Goal: Task Accomplishment & Management: Use online tool/utility

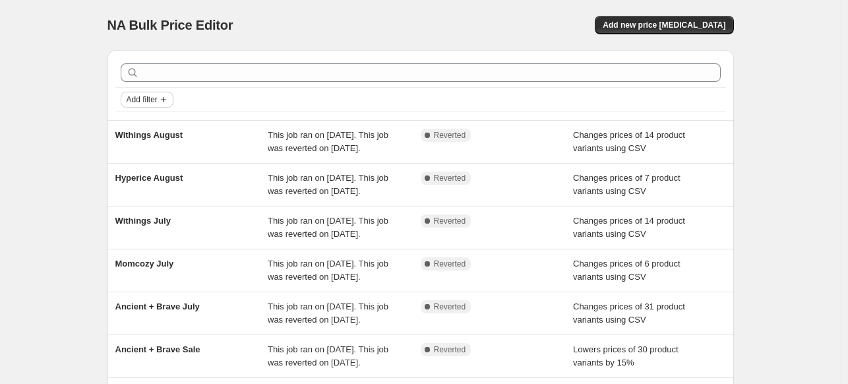
click at [149, 107] on button "Add filter" at bounding box center [147, 100] width 53 height 16
click at [654, 28] on span "Add new price [MEDICAL_DATA]" at bounding box center [663, 25] width 123 height 11
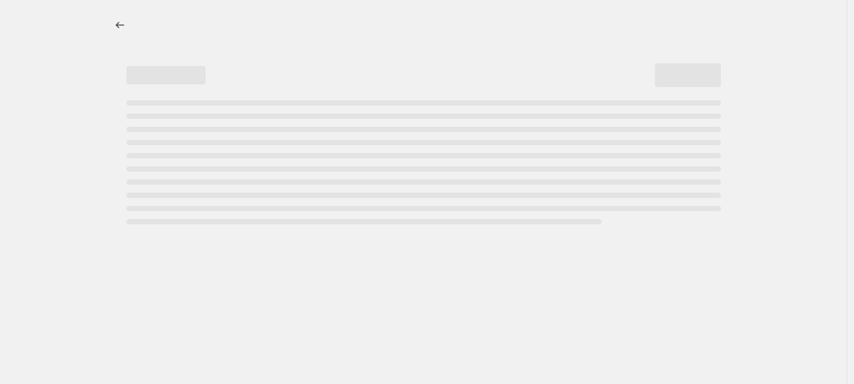
select select "percentage"
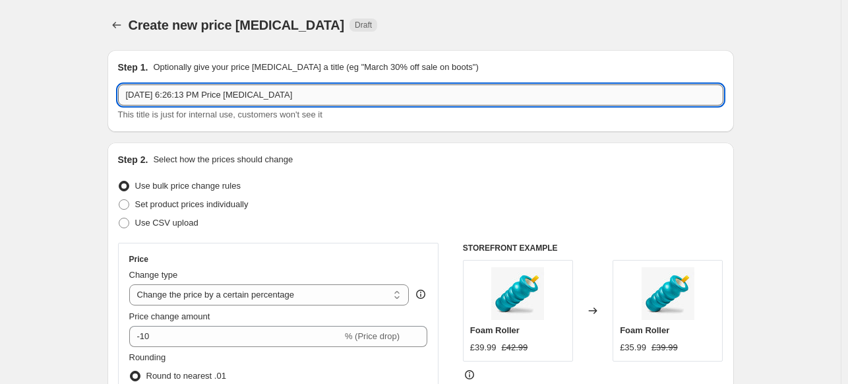
click at [205, 92] on input "[DATE] 6:26:13 PM Price [MEDICAL_DATA]" at bounding box center [420, 94] width 605 height 21
drag, startPoint x: 328, startPoint y: 102, endPoint x: 112, endPoint y: 91, distance: 216.5
click at [112, 91] on div "Step 1. Optionally give your price [MEDICAL_DATA] a title (eg "March 30% off sa…" at bounding box center [420, 91] width 626 height 82
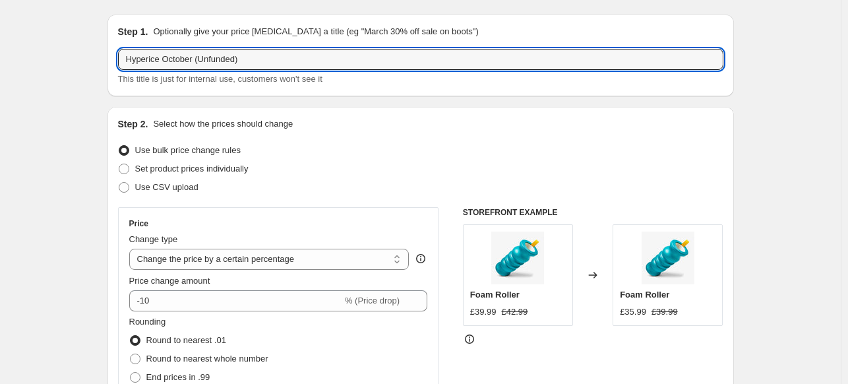
scroll to position [66, 0]
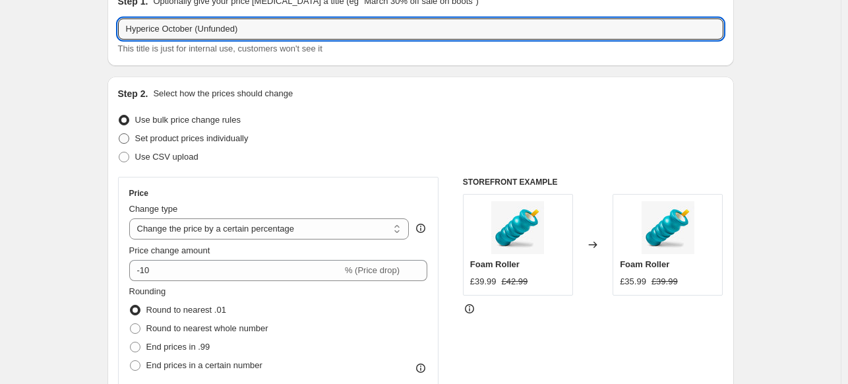
type input "Hyperice October (Unfunded)"
click at [187, 140] on span "Set product prices individually" at bounding box center [191, 138] width 113 height 10
click at [119, 134] on input "Set product prices individually" at bounding box center [119, 133] width 1 height 1
radio input "true"
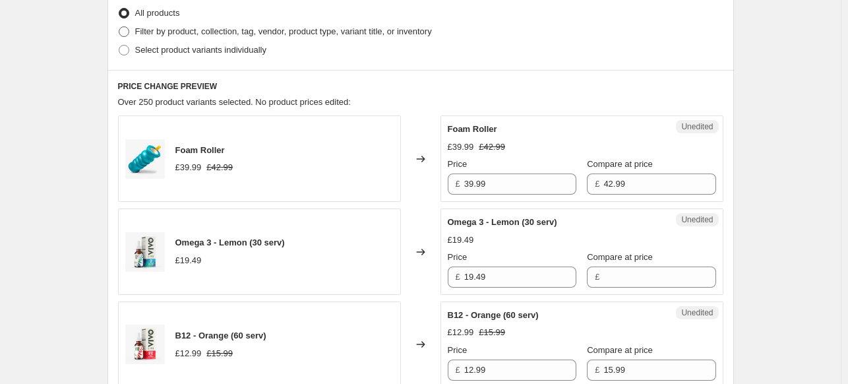
scroll to position [198, 0]
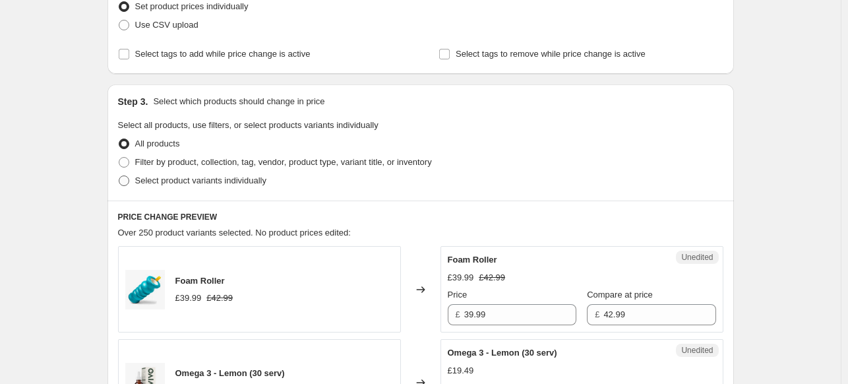
click at [179, 178] on span "Select product variants individually" at bounding box center [200, 180] width 131 height 10
click at [119, 176] on input "Select product variants individually" at bounding box center [119, 175] width 1 height 1
radio input "true"
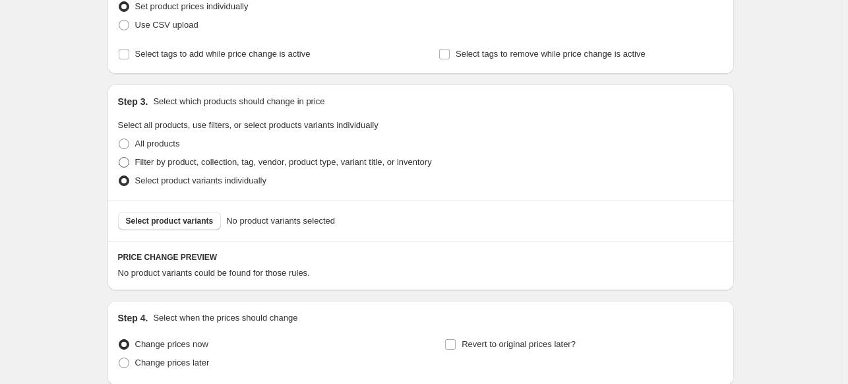
click at [165, 163] on span "Filter by product, collection, tag, vendor, product type, variant title, or inv…" at bounding box center [283, 162] width 297 height 10
click at [119, 158] on input "Filter by product, collection, tag, vendor, product type, variant title, or inv…" at bounding box center [119, 157] width 1 height 1
radio input "true"
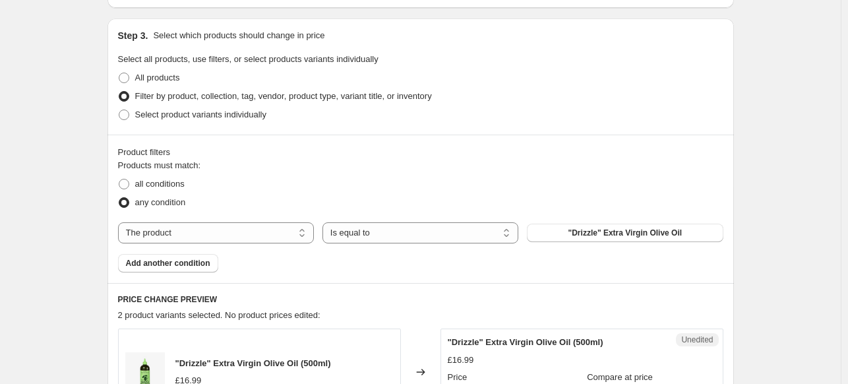
scroll to position [330, 0]
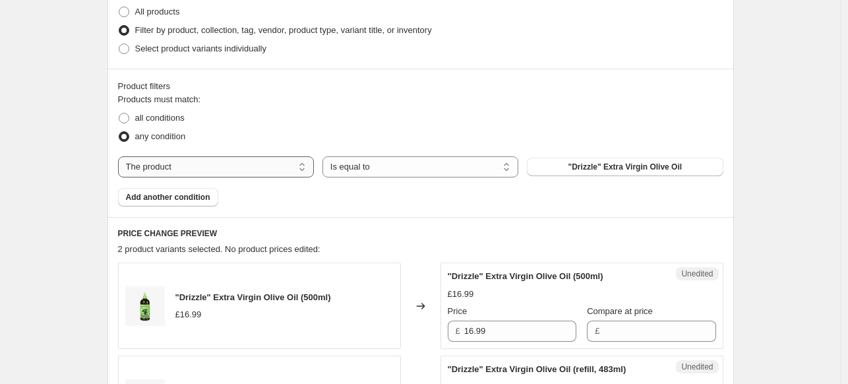
click at [237, 172] on select "The product The product's collection The product's tag The product's vendor The…" at bounding box center [216, 166] width 196 height 21
select select "vendor"
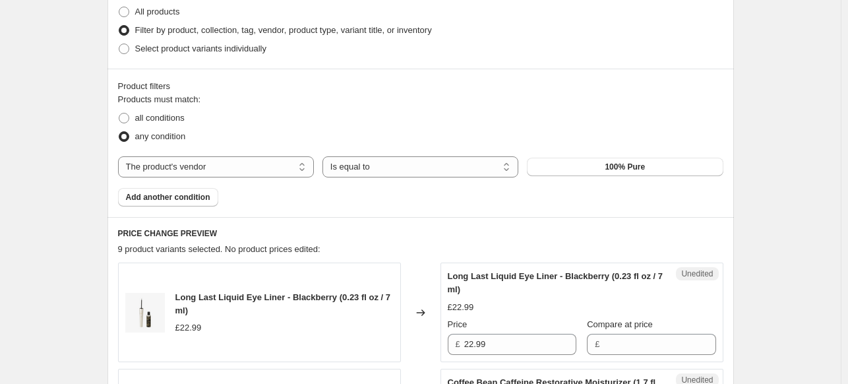
click at [580, 172] on button "100% Pure" at bounding box center [625, 167] width 196 height 18
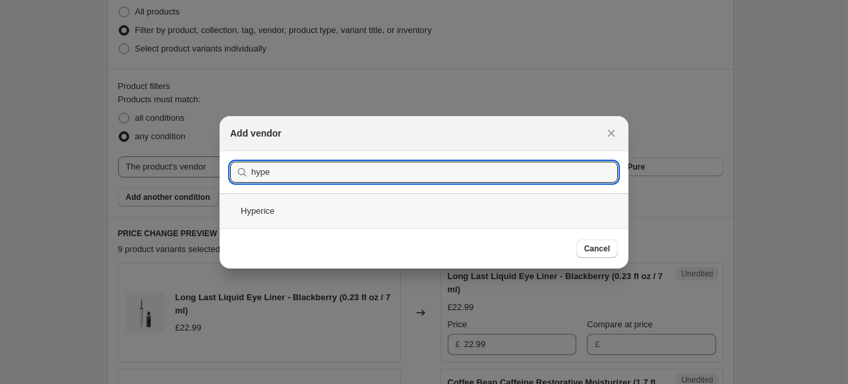
type input "hype"
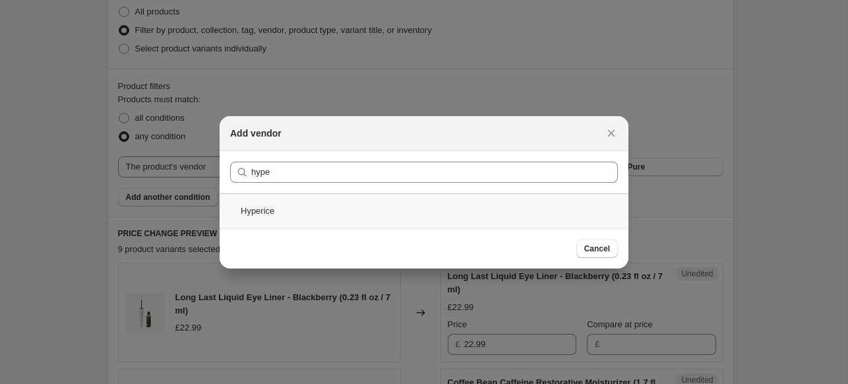
click at [329, 203] on div "Hyperice" at bounding box center [423, 210] width 409 height 35
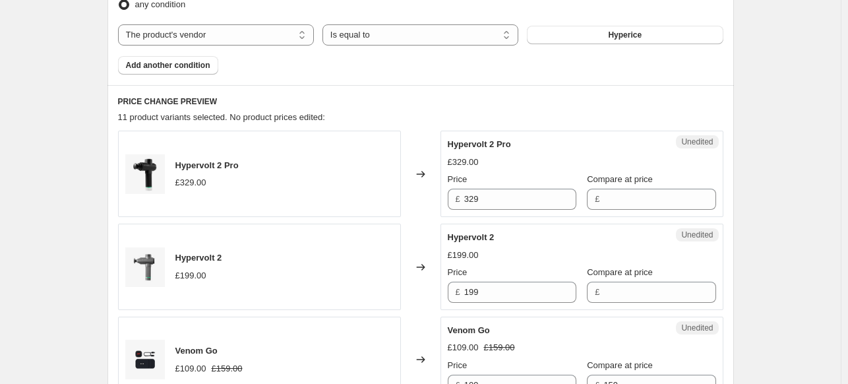
scroll to position [527, 0]
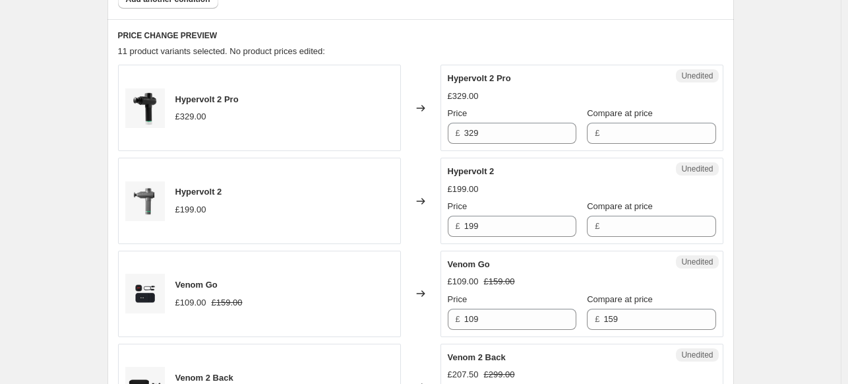
click at [484, 144] on div "Unedited Hypervolt 2 Pro £329.00 Price £ 329 Compare at price £" at bounding box center [581, 108] width 283 height 86
click at [482, 140] on input "329" at bounding box center [520, 133] width 112 height 21
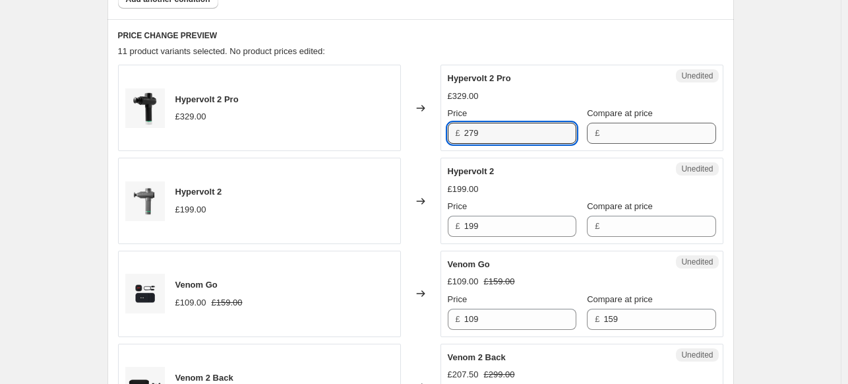
type input "279"
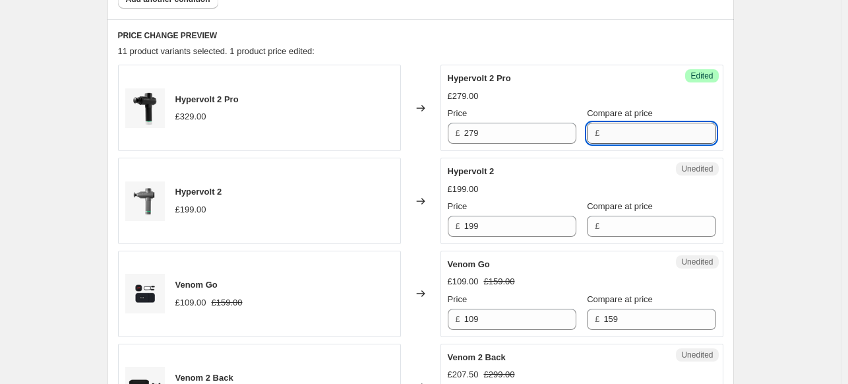
click at [614, 136] on input "Compare at price" at bounding box center [659, 133] width 112 height 21
type input "329"
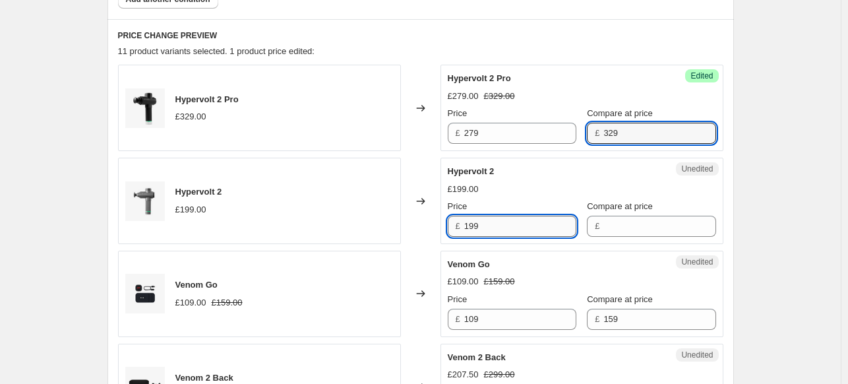
click at [488, 227] on input "199" at bounding box center [520, 226] width 112 height 21
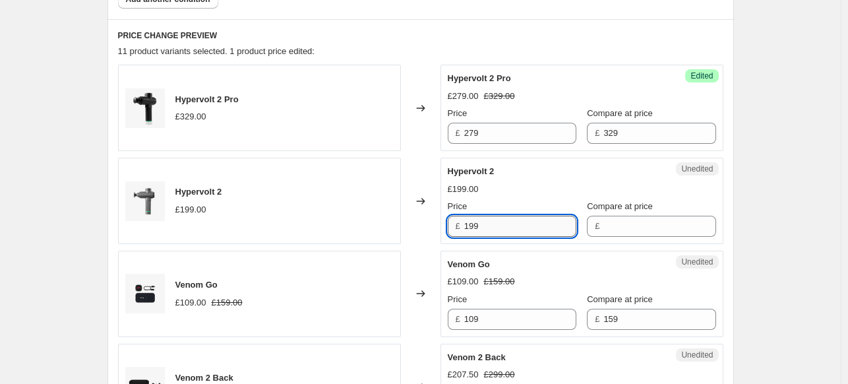
click at [488, 227] on input "199" at bounding box center [520, 226] width 112 height 21
type input "169"
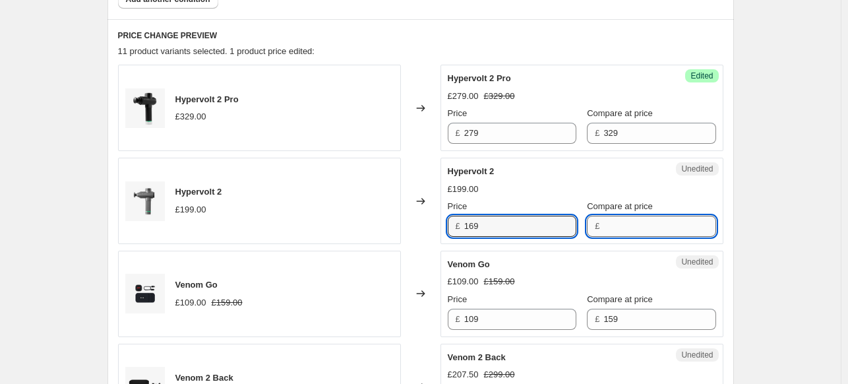
click at [618, 232] on input "Compare at price" at bounding box center [659, 226] width 112 height 21
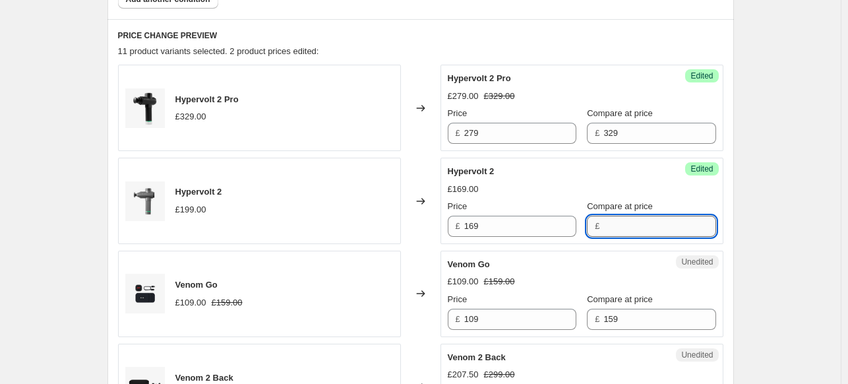
click at [618, 232] on input "Compare at price" at bounding box center [659, 226] width 112 height 21
type input "199"
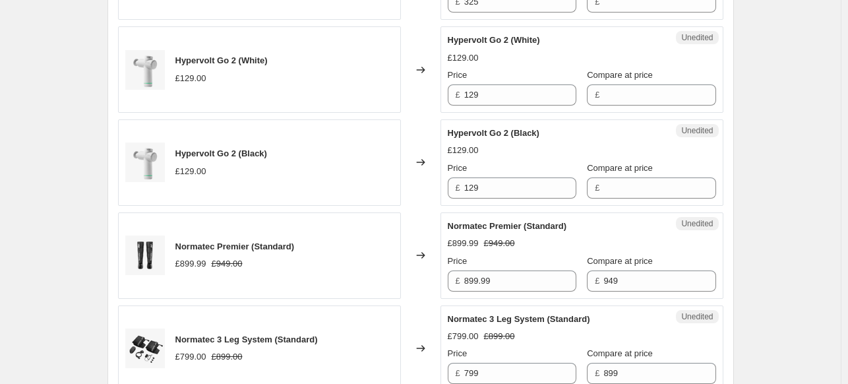
scroll to position [1054, 0]
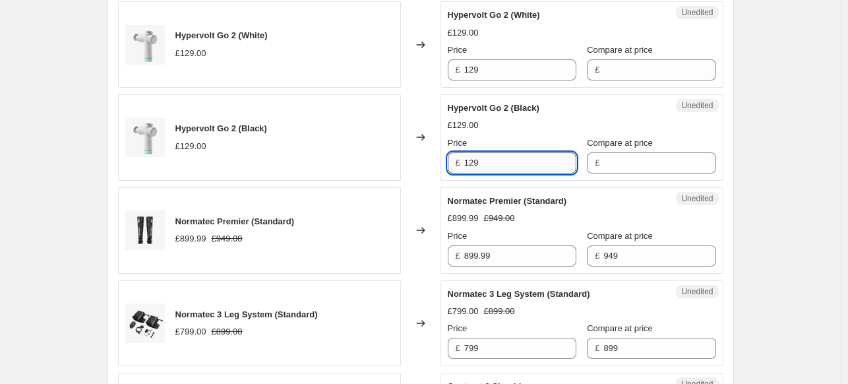
click at [475, 166] on input "129" at bounding box center [520, 162] width 112 height 21
type input "109"
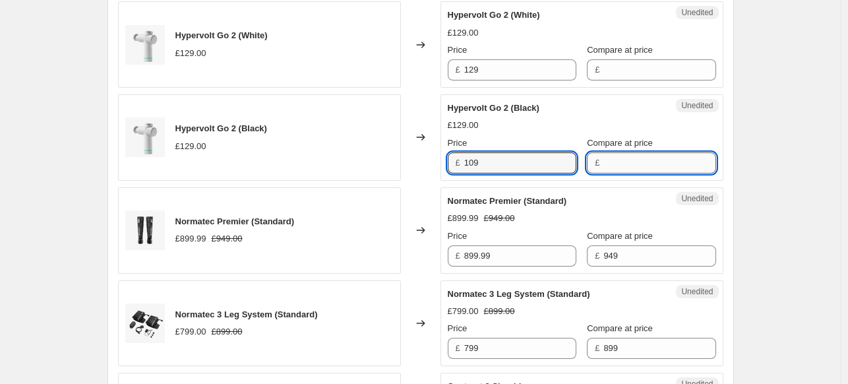
click at [631, 168] on input "Compare at price" at bounding box center [659, 162] width 112 height 21
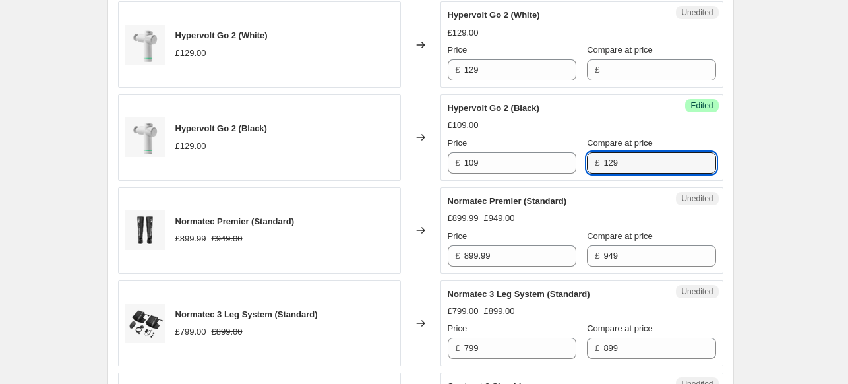
type input "129"
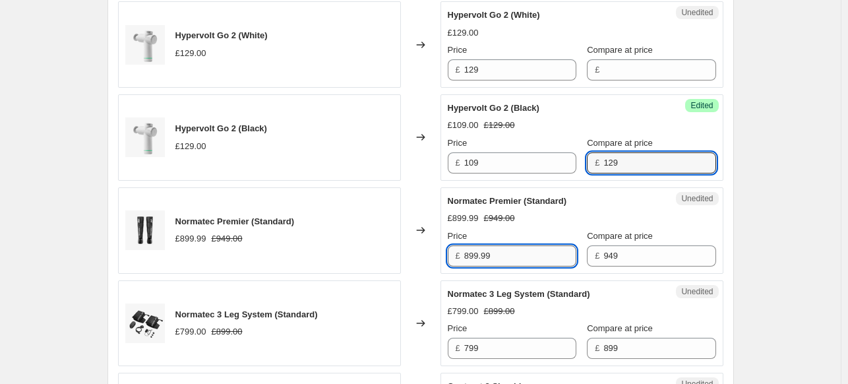
click at [479, 260] on input "899.99" at bounding box center [520, 255] width 112 height 21
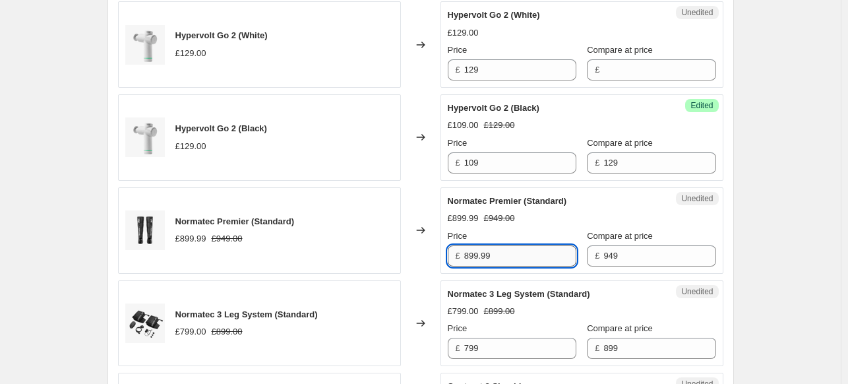
click at [479, 260] on input "899.99" at bounding box center [520, 255] width 112 height 21
type input "849"
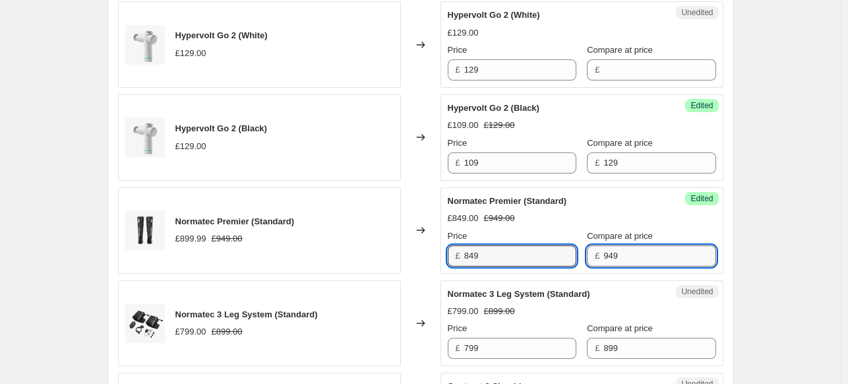
click at [603, 255] on input "949" at bounding box center [659, 255] width 112 height 21
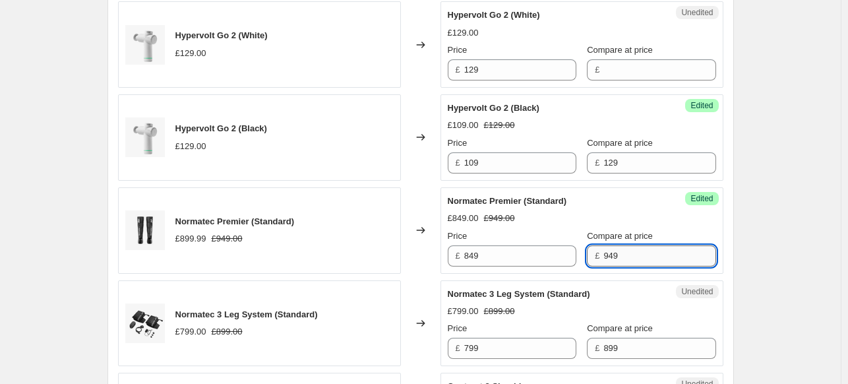
click at [603, 255] on input "949" at bounding box center [659, 255] width 112 height 21
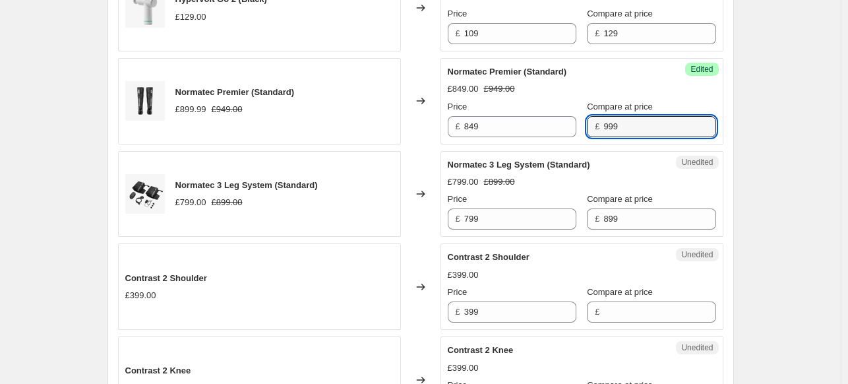
scroll to position [1186, 0]
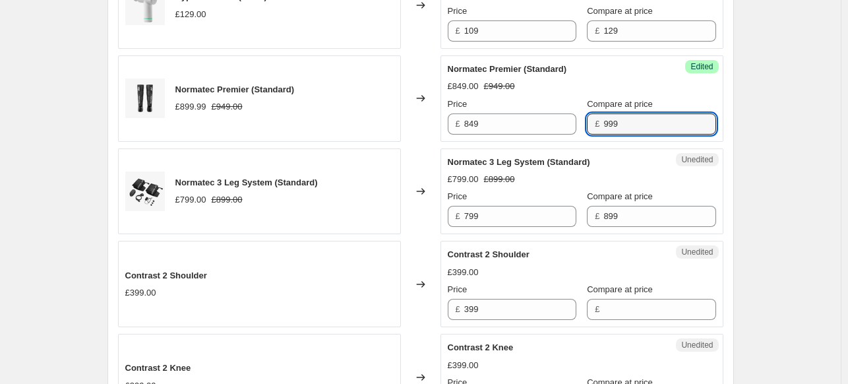
type input "999"
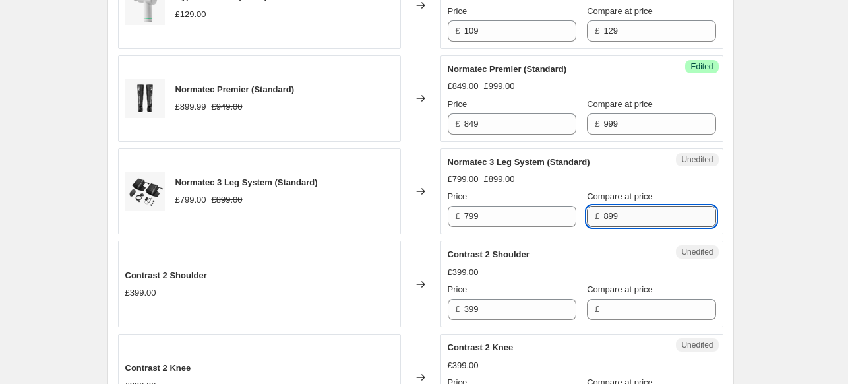
click at [603, 217] on input "899" at bounding box center [659, 216] width 112 height 21
type input "799"
click at [481, 215] on input "799" at bounding box center [520, 216] width 112 height 21
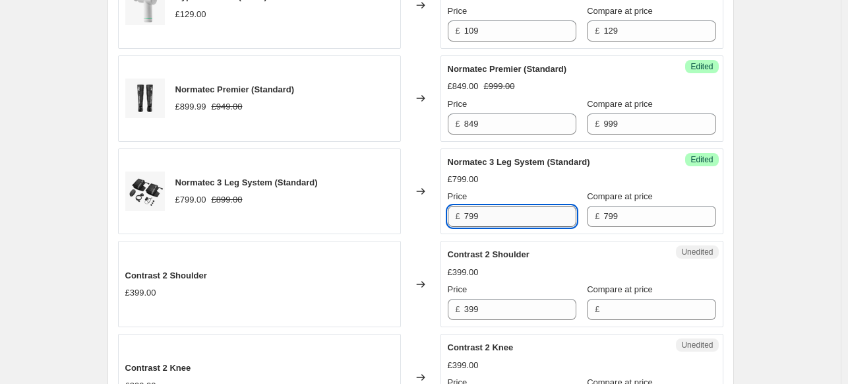
click at [481, 215] on input "799" at bounding box center [520, 216] width 112 height 21
type input "679"
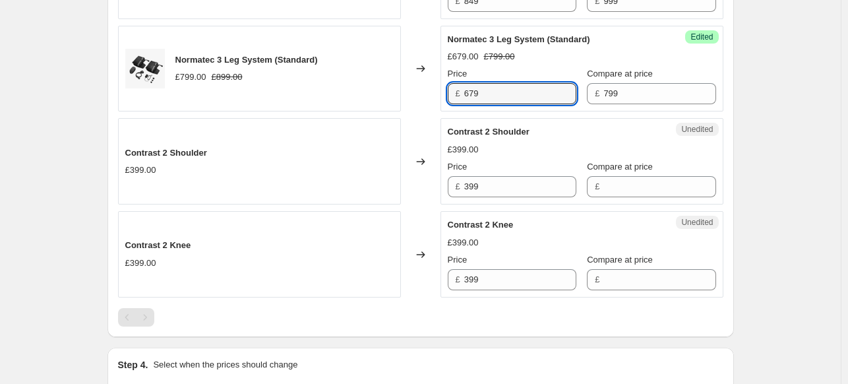
scroll to position [1318, 0]
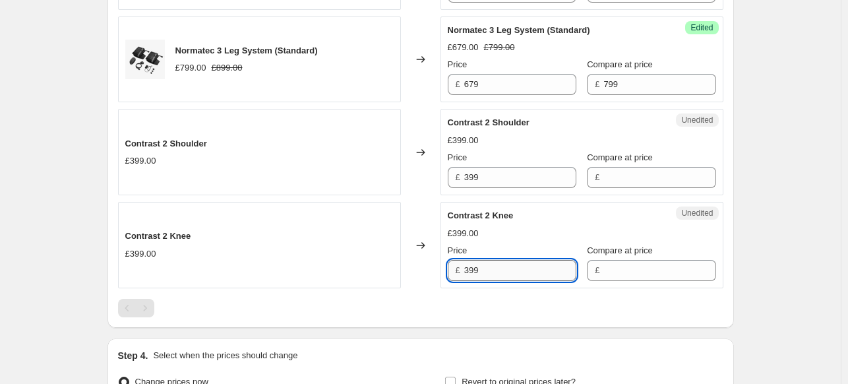
click at [490, 275] on input "399" at bounding box center [520, 270] width 112 height 21
type input "339"
click at [639, 279] on div "Success Edited Contrast 2 Knee £339.00 Price £ 339 Compare at price £" at bounding box center [581, 245] width 283 height 86
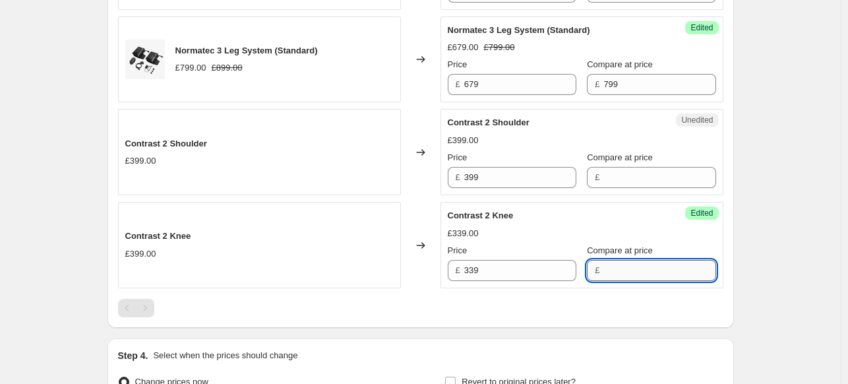
click at [638, 277] on input "Compare at price" at bounding box center [659, 270] width 112 height 21
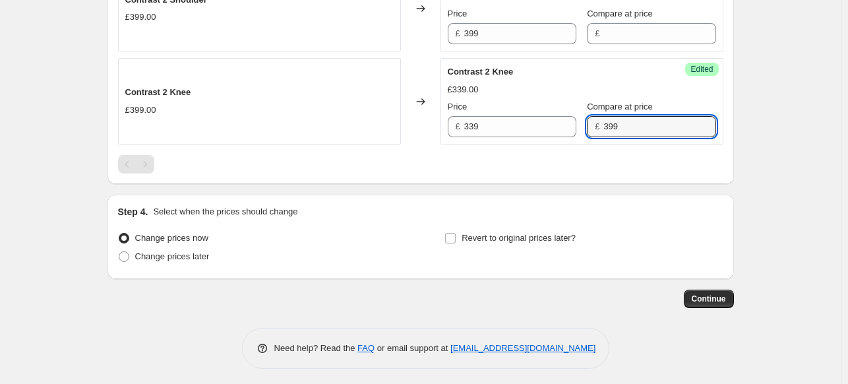
scroll to position [1463, 0]
type input "399"
click at [195, 258] on span "Change prices later" at bounding box center [172, 254] width 74 height 13
click at [119, 250] on input "Change prices later" at bounding box center [119, 250] width 1 height 1
radio input "true"
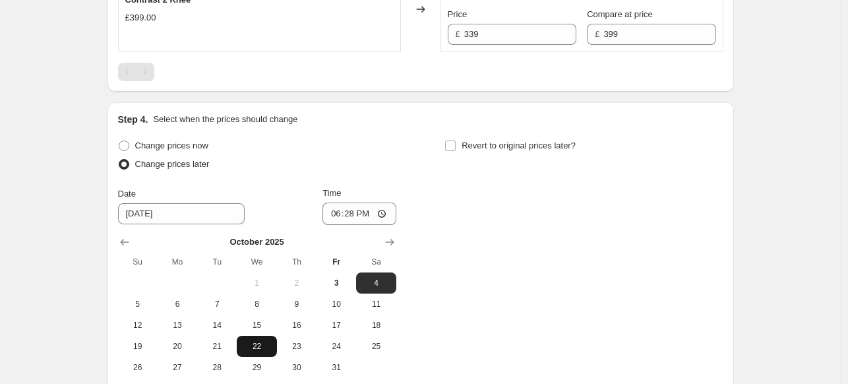
scroll to position [1661, 0]
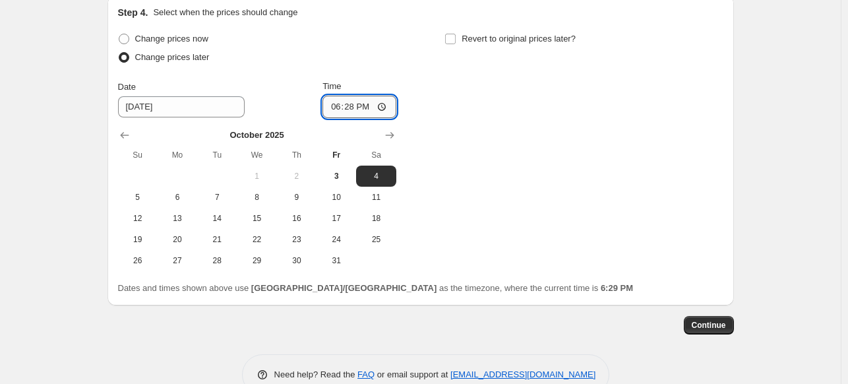
click at [357, 111] on input "18:28" at bounding box center [359, 107] width 74 height 22
type input "07:00"
click at [462, 34] on label "Revert to original prices later?" at bounding box center [509, 39] width 131 height 18
click at [455, 34] on input "Revert to original prices later?" at bounding box center [450, 39] width 11 height 11
checkbox input "true"
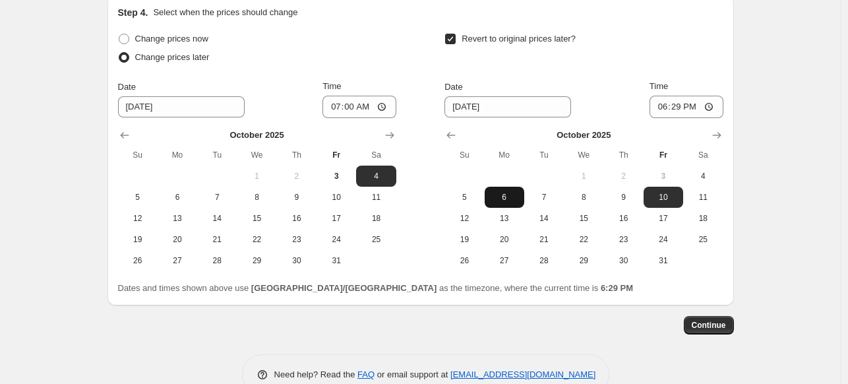
click at [493, 200] on button "6" at bounding box center [504, 197] width 40 height 21
type input "[DATE]"
click at [660, 107] on input "18:29" at bounding box center [686, 107] width 74 height 22
type input "00:02"
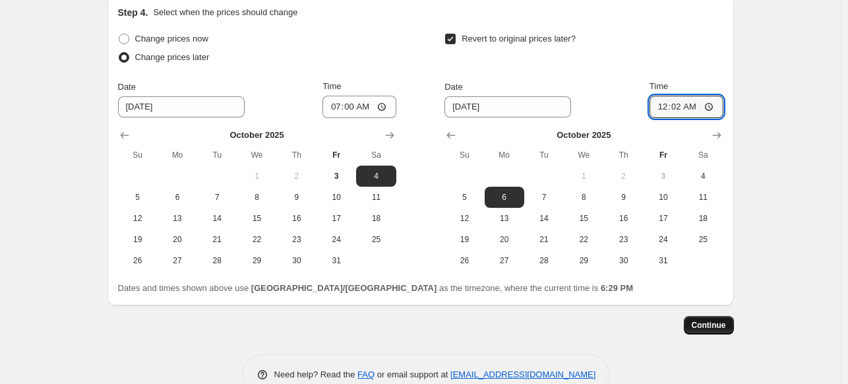
click at [718, 324] on span "Continue" at bounding box center [708, 325] width 34 height 11
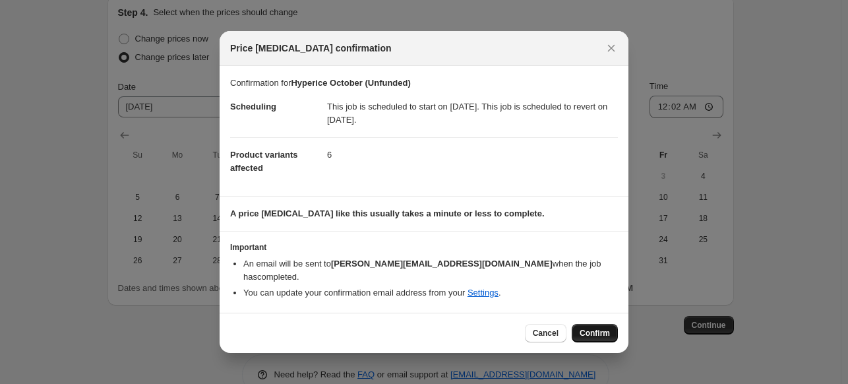
click at [602, 324] on button "Confirm" at bounding box center [594, 333] width 46 height 18
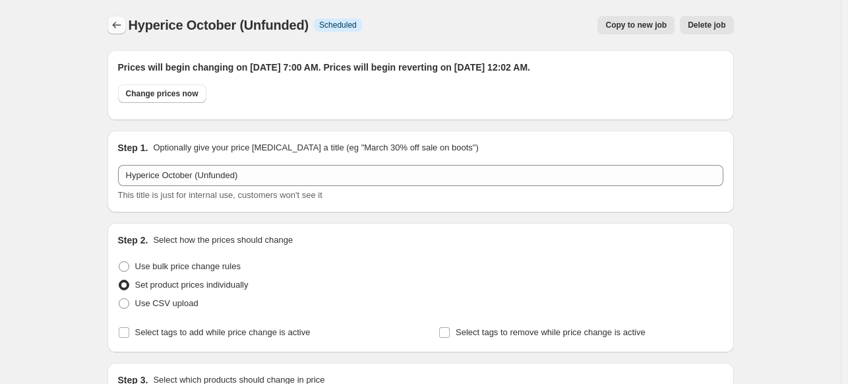
click at [118, 27] on icon "Price change jobs" at bounding box center [116, 24] width 13 height 13
